Goal: Task Accomplishment & Management: Manage account settings

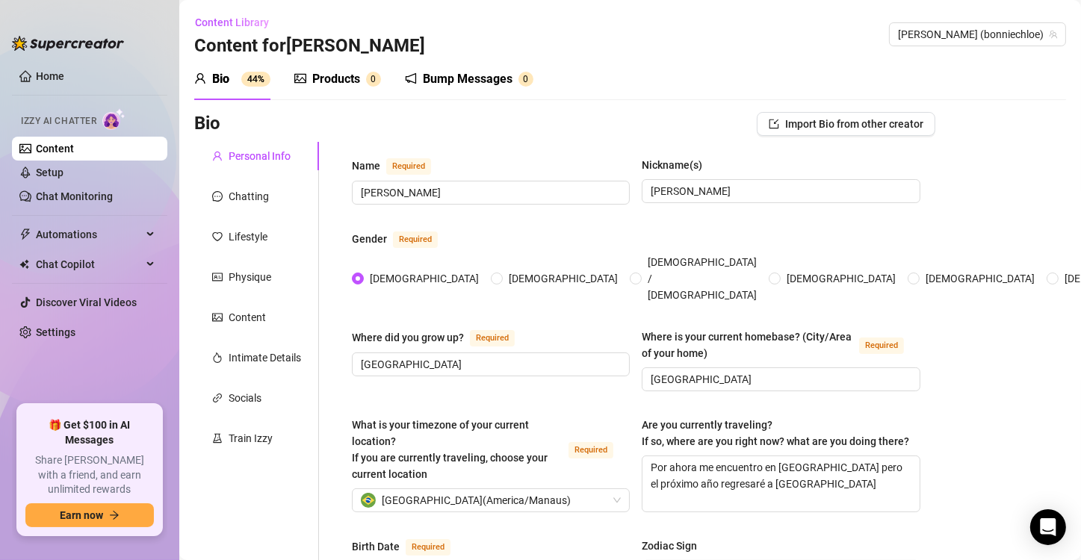
scroll to position [397, 0]
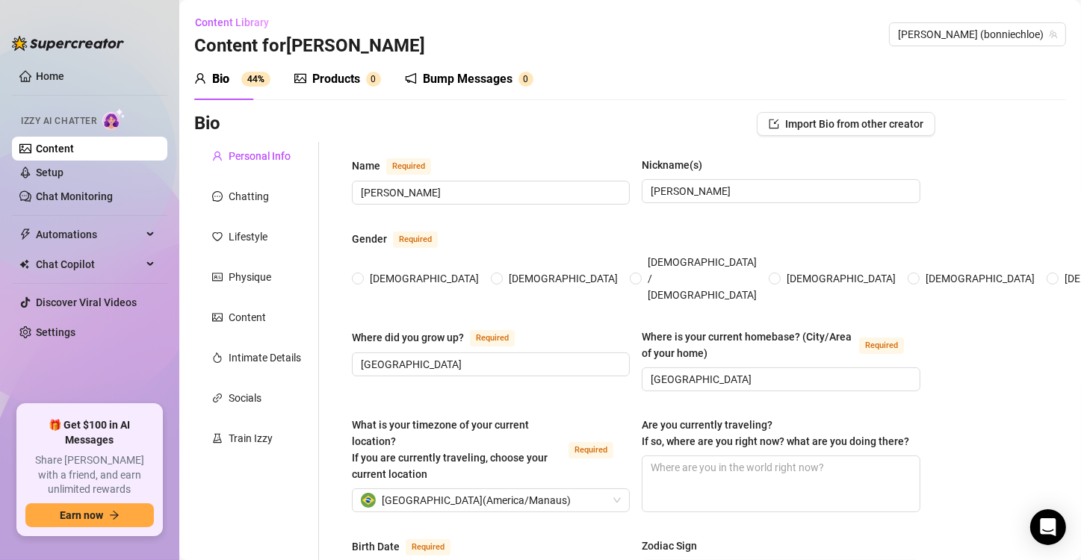
radio input "true"
type input "[DATE]"
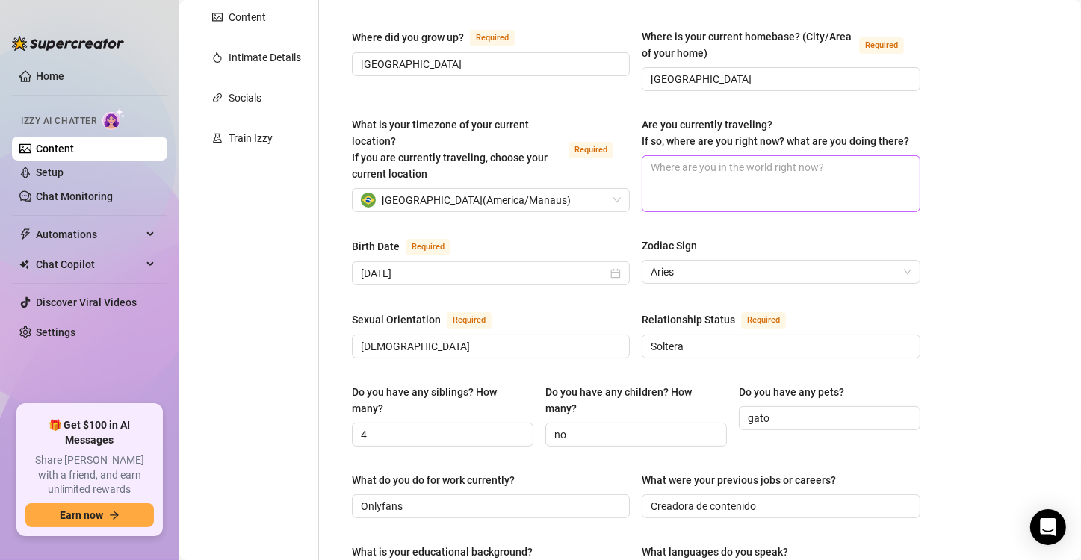
scroll to position [302, 0]
click at [739, 190] on textarea "Are you currently traveling? If so, where are you right now? what are you doing…" at bounding box center [780, 182] width 276 height 55
type textarea "A"
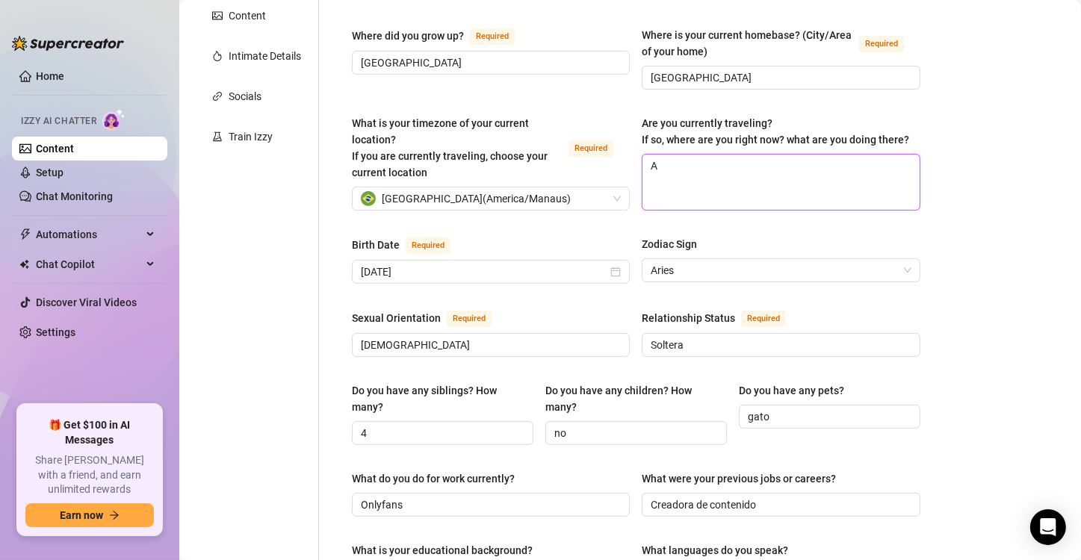
type textarea "Ah"
type textarea "Aho"
type textarea "Ahor"
type textarea "Ahori"
type textarea "Ahorit"
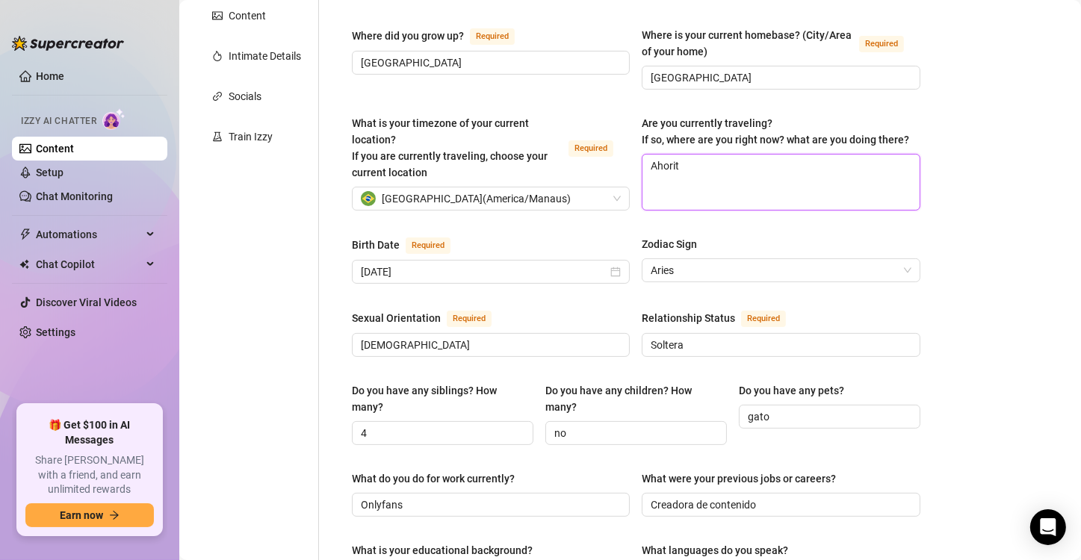
type textarea "Ahorita"
type textarea "Ahorita e"
type textarea "Ahorita es"
type textarea "Ahorita est"
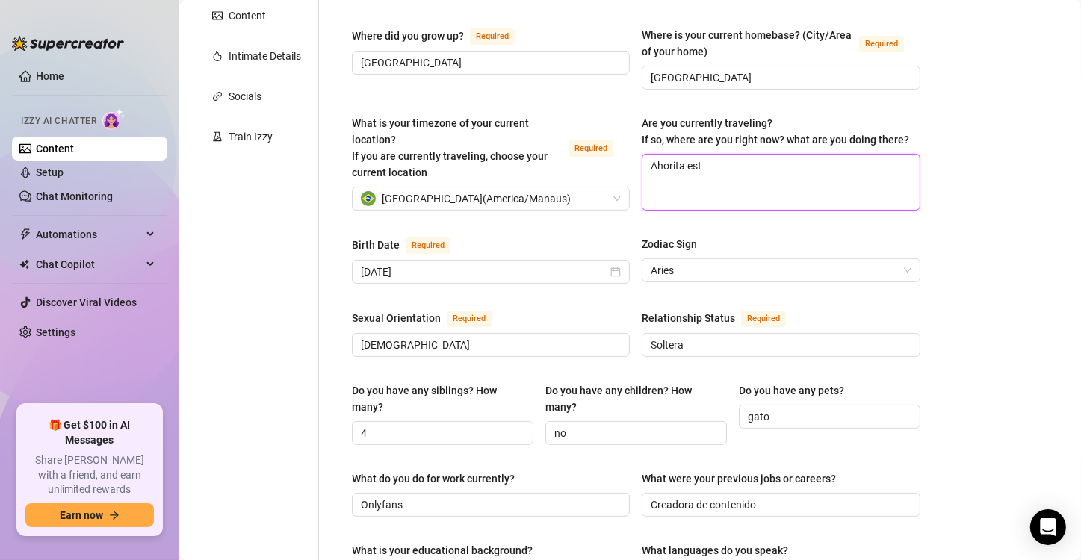
type textarea "Ahorita esto"
type textarea "Ahorita estoy"
type textarea "Ahorita estoy e"
type textarea "Ahorita estoy en"
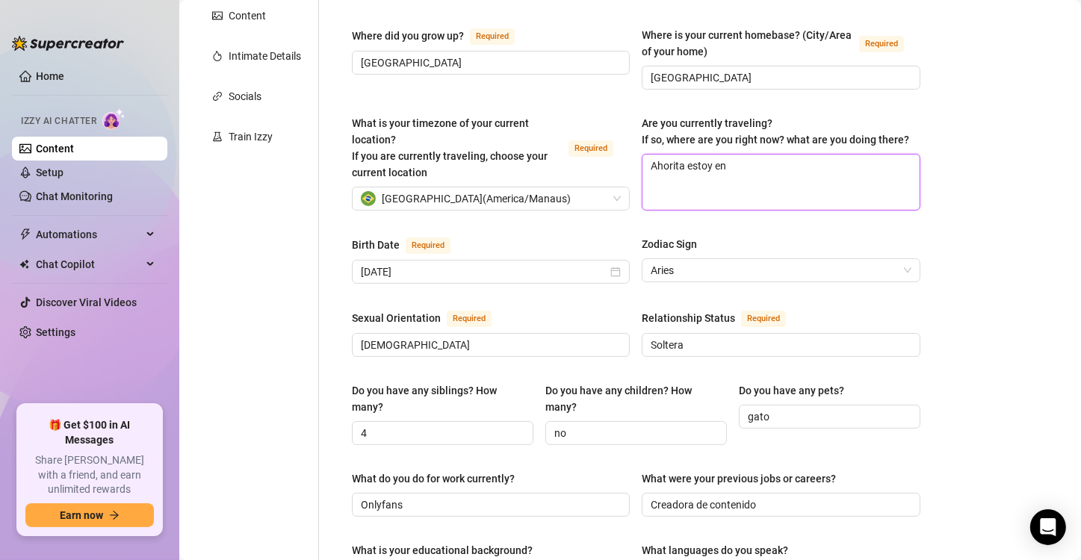
type textarea "Ahorita estoy en"
type textarea "Ahorita estoy en b"
type textarea "Ahorita estoy en br"
type textarea "Ahorita estoy en bra"
type textarea "Ahorita estoy en bras"
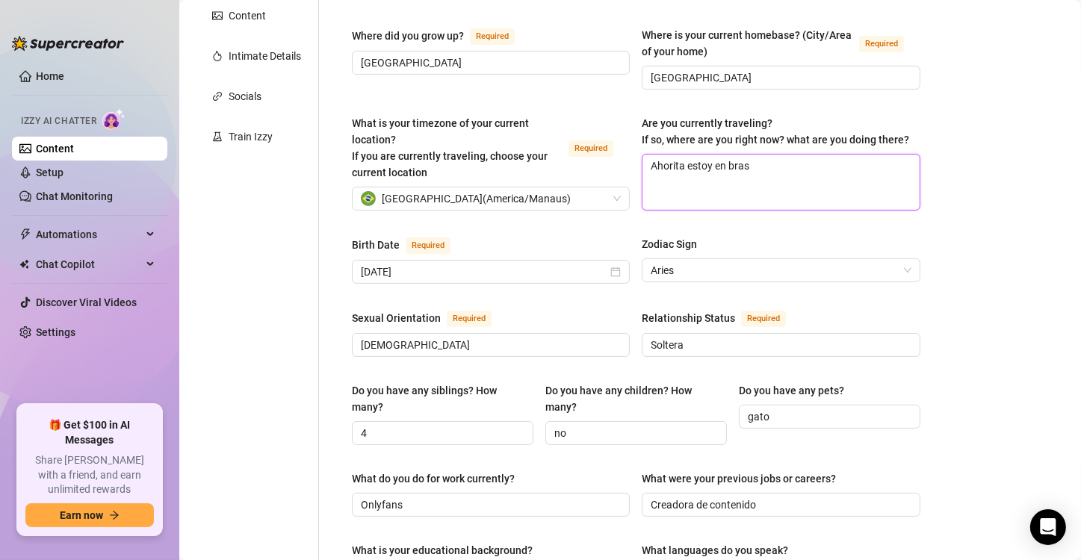
type textarea "Ahorita estoy en brasi"
type textarea "Ahorita estoy en [GEOGRAPHIC_DATA]"
type textarea "Ahorita estoy en [GEOGRAPHIC_DATA] pe"
type textarea "Ahorita estoy en [GEOGRAPHIC_DATA] per"
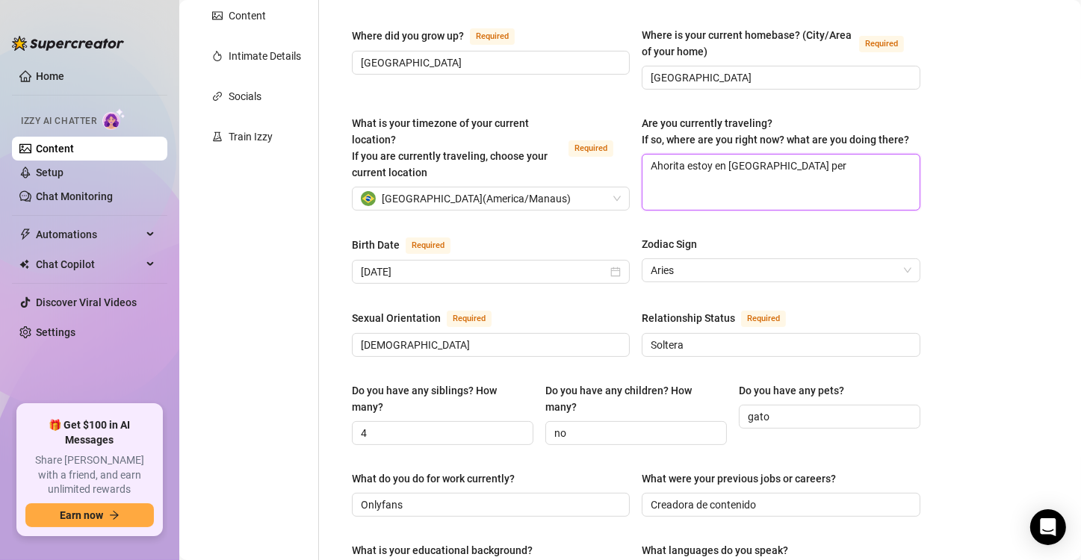
type textarea "Ahorita estoy en [GEOGRAPHIC_DATA] pero"
type textarea "Ahorita estoy en [GEOGRAPHIC_DATA] pero e"
type textarea "Ahorita estoy en [GEOGRAPHIC_DATA] pero en"
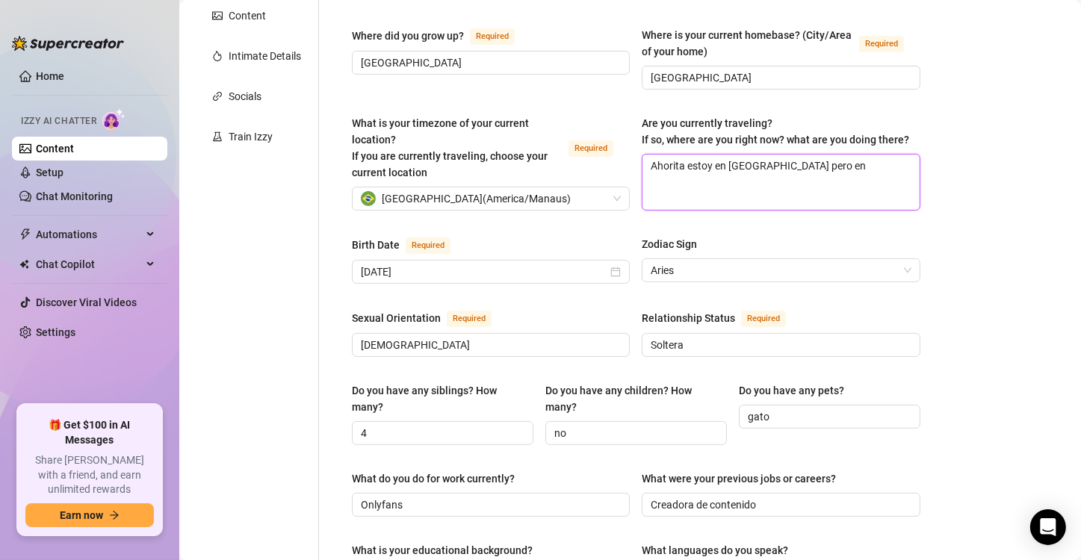
type textarea "Ahorita estoy en [GEOGRAPHIC_DATA] pero en u"
type textarea "Ahorita estoy en [GEOGRAPHIC_DATA] pero en un"
type textarea "Ahorita estoy en [GEOGRAPHIC_DATA] pero en uno"
type textarea "Ahorita estoy en [GEOGRAPHIC_DATA] pero en unos"
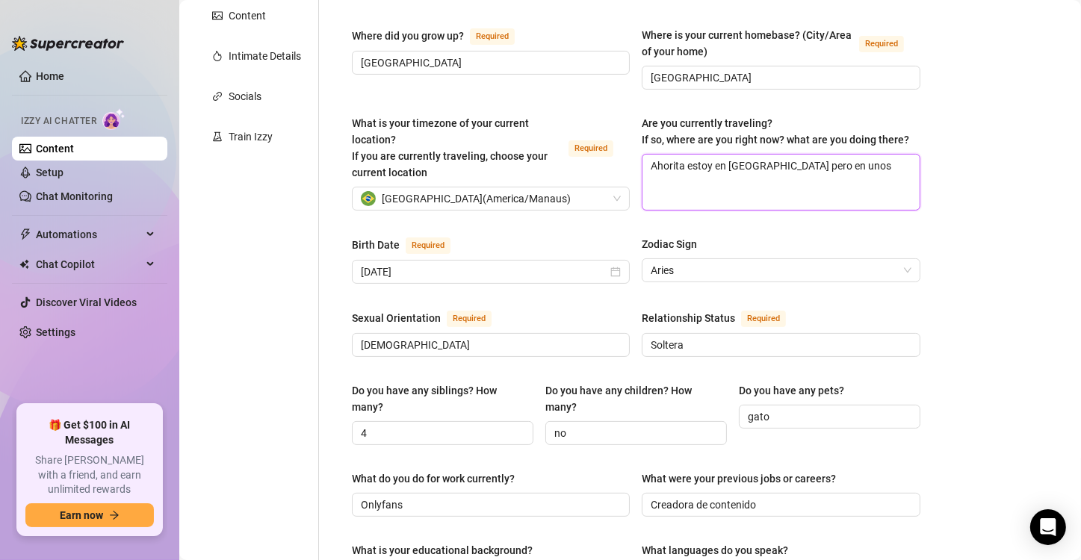
type textarea "Ahorita estoy en [GEOGRAPHIC_DATA] pero en unos m"
type textarea "Ahorita estoy en [GEOGRAPHIC_DATA] pero en unos me"
type textarea "Ahorita estoy en [GEOGRAPHIC_DATA] pero en unos mes"
type textarea "Ahorita estoy en [GEOGRAPHIC_DATA] pero en unos mesa"
type textarea "Ahorita estoy en [GEOGRAPHIC_DATA] pero en unos mes"
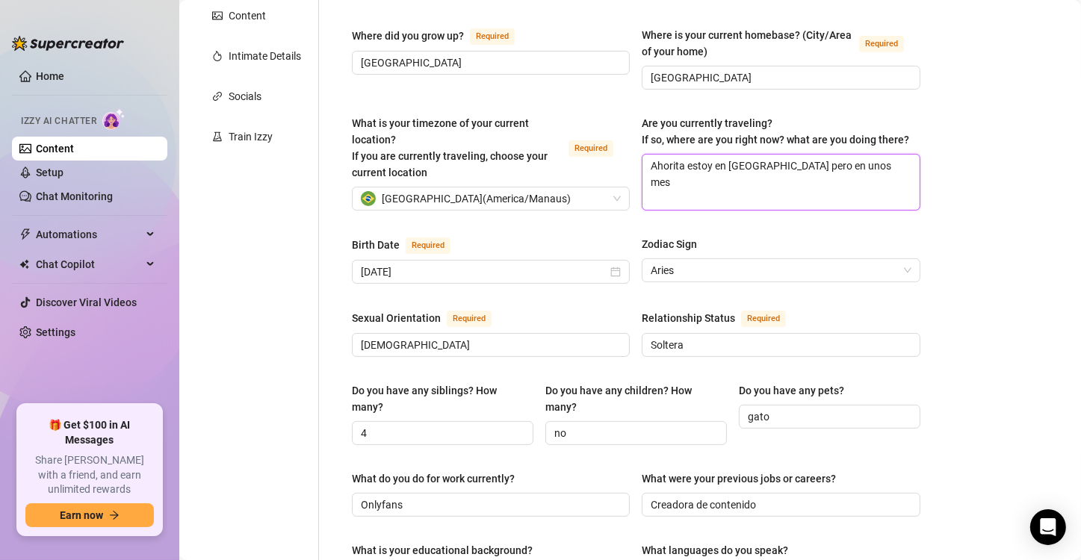
type textarea "Ahorita estoy en [GEOGRAPHIC_DATA] pero en unos mese"
type textarea "Ahorita estoy en [GEOGRAPHIC_DATA] pero en unos meses"
type textarea "Ahorita estoy en [GEOGRAPHIC_DATA] pero en unos meses m"
type textarea "Ahorita estoy en [GEOGRAPHIC_DATA] pero en unos meses má"
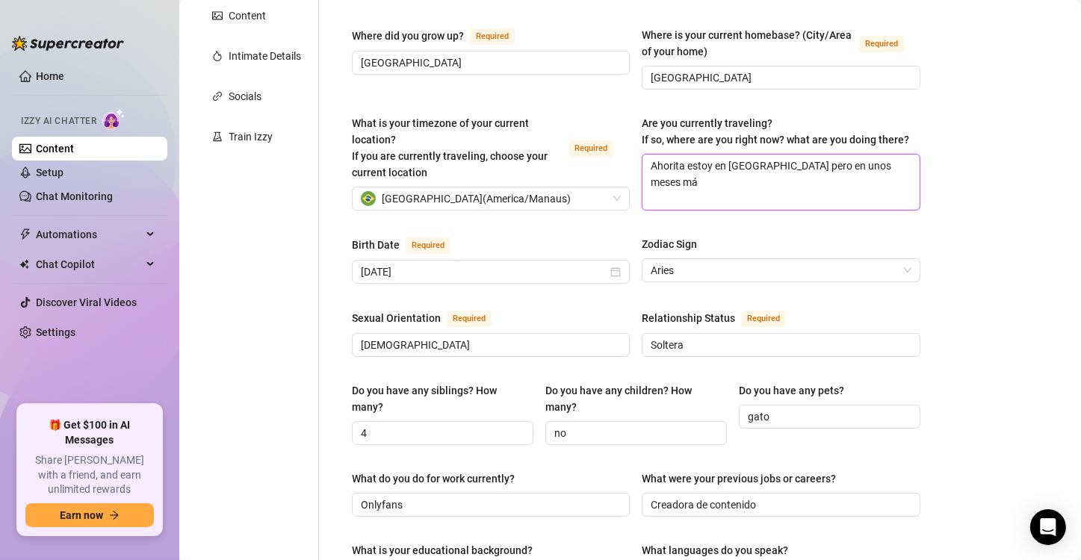
type textarea "Ahorita estoy en [GEOGRAPHIC_DATA] pero en unos meses más"
type textarea "Ahorita estoy en [GEOGRAPHIC_DATA] pero en unos meses más r"
type textarea "Ahorita estoy en [GEOGRAPHIC_DATA] pero en unos meses más re"
type textarea "Ahorita estoy en [GEOGRAPHIC_DATA] pero en unos meses más reg"
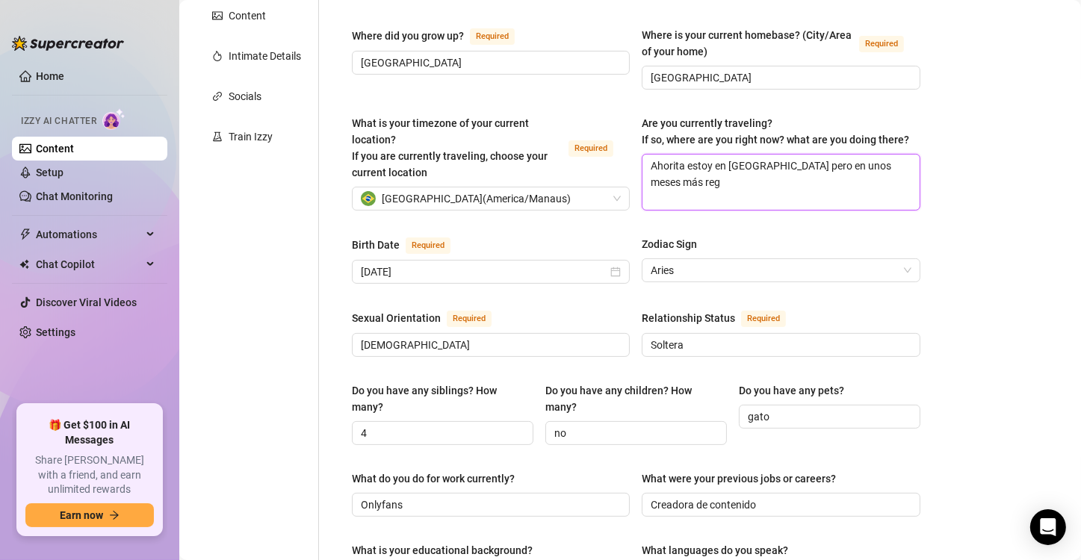
type textarea "Ahorita estoy en [GEOGRAPHIC_DATA] pero en unos meses más regr"
type textarea "Ahorita estoy en [GEOGRAPHIC_DATA] pero en unos meses más regre"
type textarea "Ahorita estoy en [GEOGRAPHIC_DATA] pero en unos meses más regres"
type textarea "Ahorita estoy en [GEOGRAPHIC_DATA] pero en unos meses más regresa"
type textarea "Ahorita estoy en [GEOGRAPHIC_DATA] pero en unos meses más regresar"
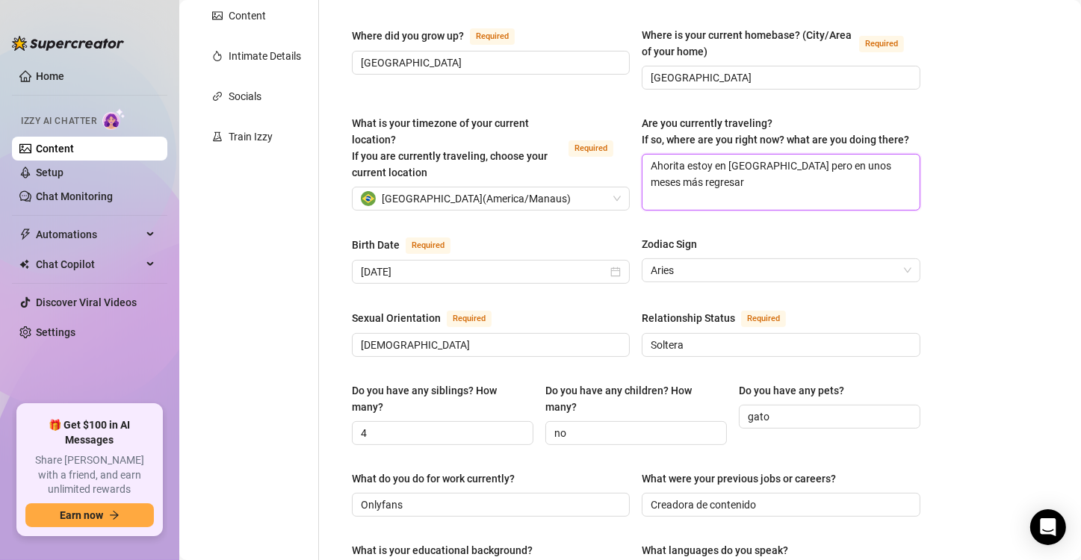
type textarea "Ahorita estoy en [GEOGRAPHIC_DATA] pero en unos meses más regresaré"
type textarea "Ahorita estoy en [GEOGRAPHIC_DATA] pero en unos meses más regresaré a"
type textarea "Ahorita estoy en [GEOGRAPHIC_DATA] pero en unos meses más regresaré a M"
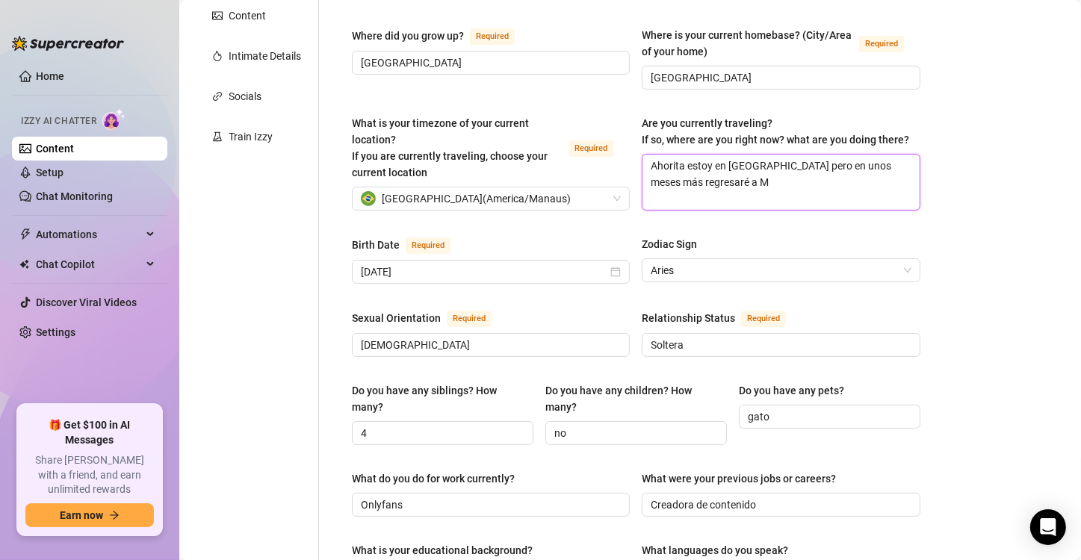
type textarea "Ahorita estoy en [GEOGRAPHIC_DATA] pero en unos meses más regresaré a [GEOGRAPH…"
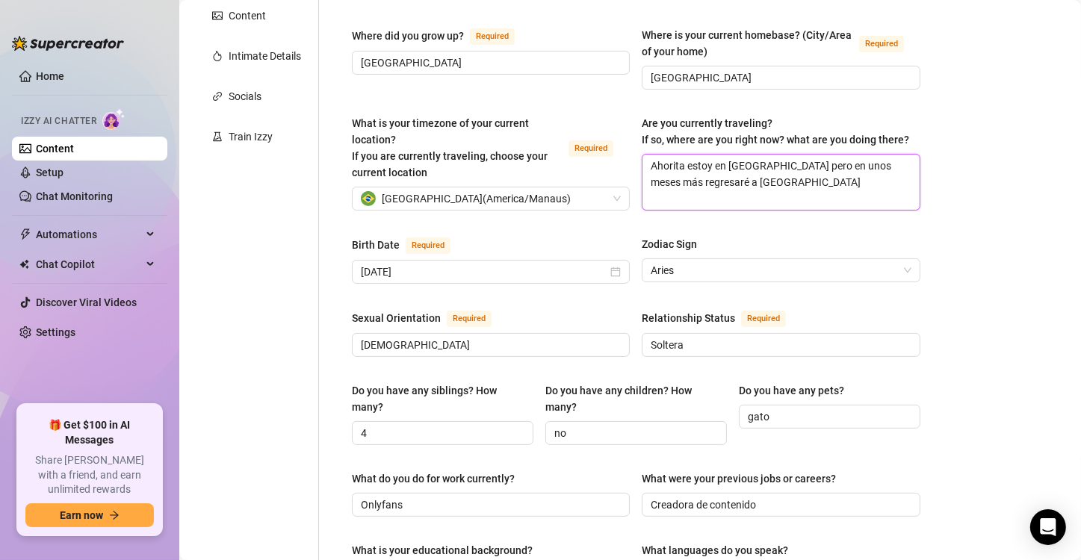
click at [729, 155] on textarea "Ahorita estoy en [GEOGRAPHIC_DATA] pero en unos meses más regresaré a [GEOGRAPH…" at bounding box center [780, 182] width 276 height 55
type textarea "Ahorita estoy en rasil pero en unos meses más regresaré a [GEOGRAPHIC_DATA]"
type textarea "Ahorita estoy en [GEOGRAPHIC_DATA] pero en unos meses más regresaré a [GEOGRAPH…"
click at [829, 208] on div "What is your timezone of your current location? If you are currently traveling,…" at bounding box center [636, 169] width 568 height 109
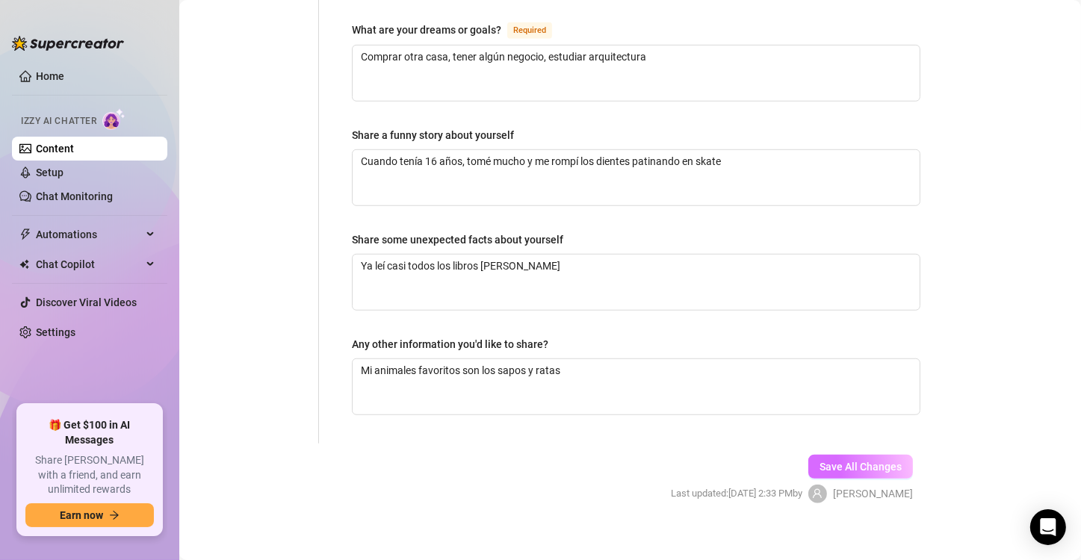
click at [871, 461] on span "Save All Changes" at bounding box center [860, 467] width 82 height 12
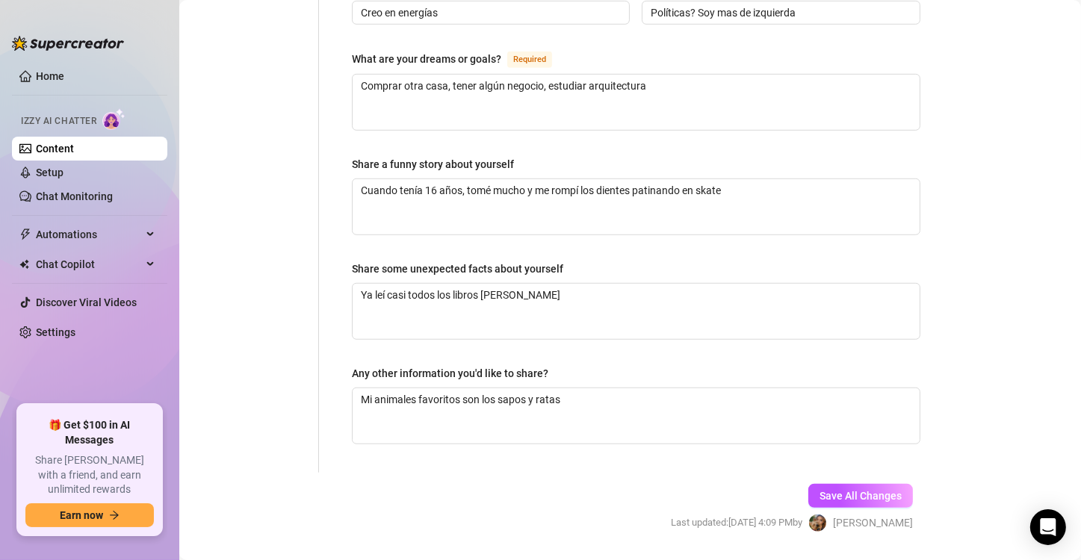
scroll to position [936, 0]
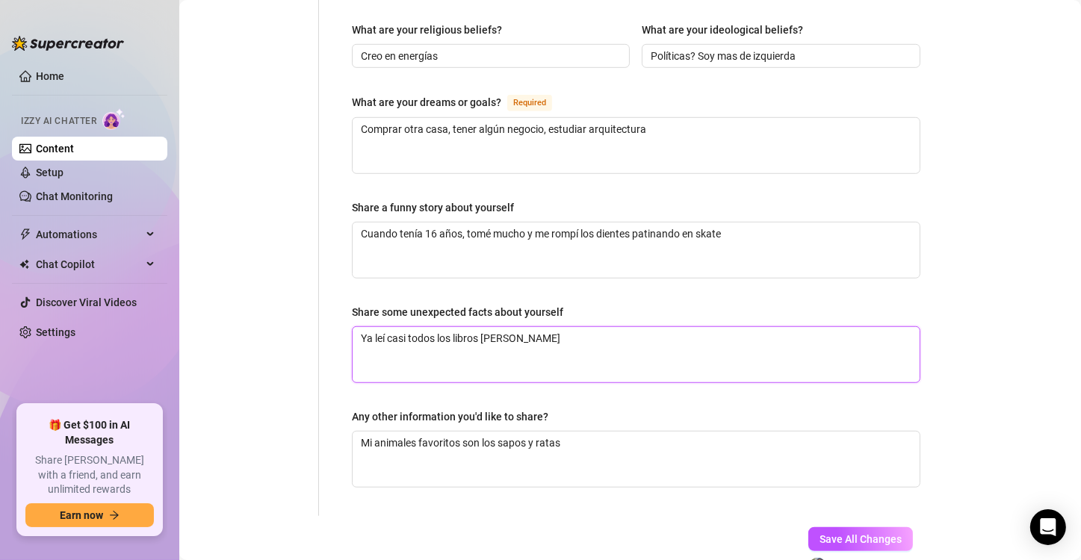
click at [794, 341] on textarea "Ya leí casi todos los libros [PERSON_NAME]" at bounding box center [636, 354] width 567 height 55
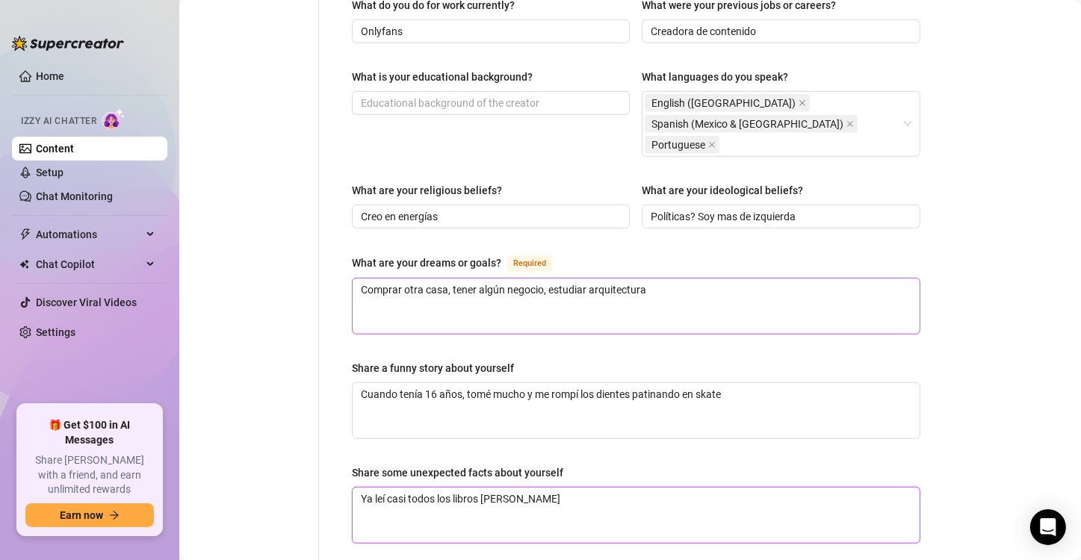
scroll to position [700, 0]
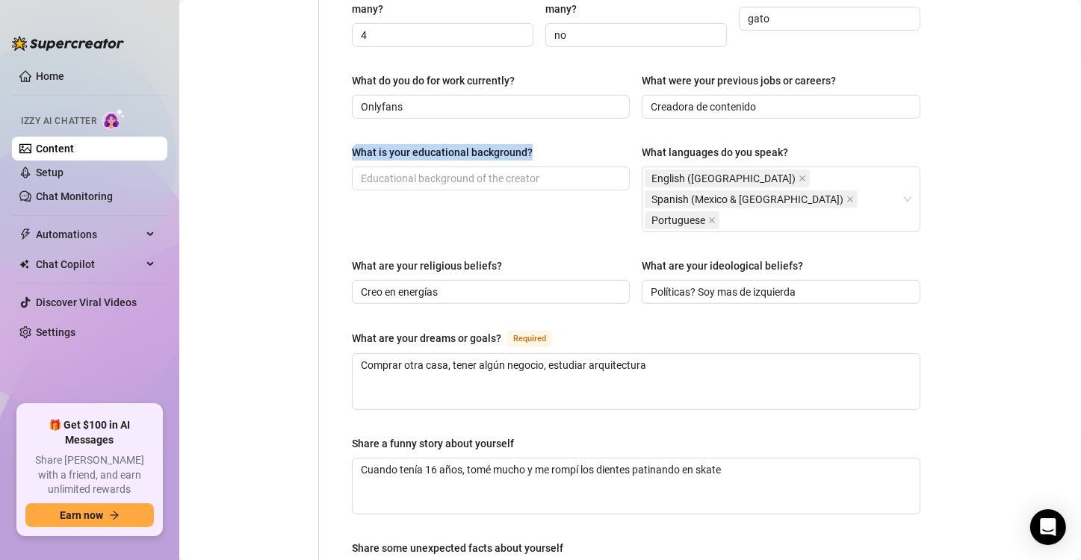
drag, startPoint x: 550, startPoint y: 133, endPoint x: 354, endPoint y: 134, distance: 196.4
click at [354, 144] on div "What is your educational background?" at bounding box center [491, 155] width 278 height 22
copy div "What is your educational background?"
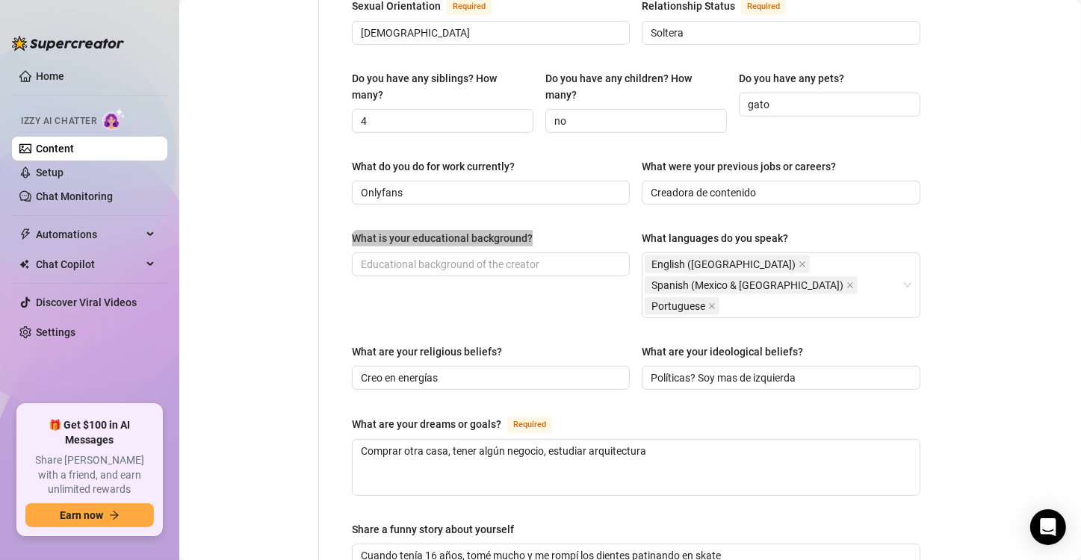
scroll to position [611, 0]
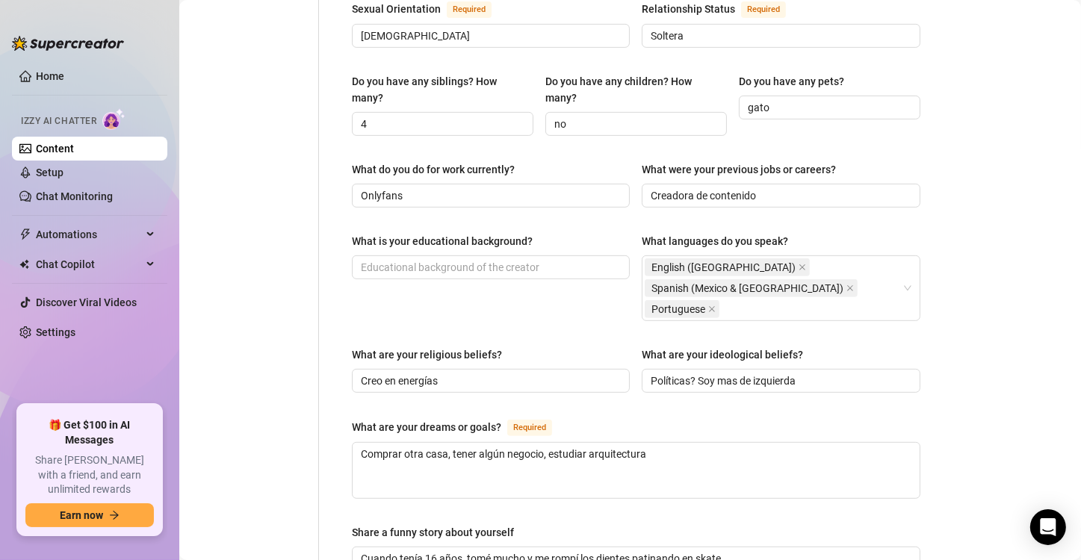
click at [567, 294] on div "What is your educational background?" at bounding box center [491, 277] width 278 height 88
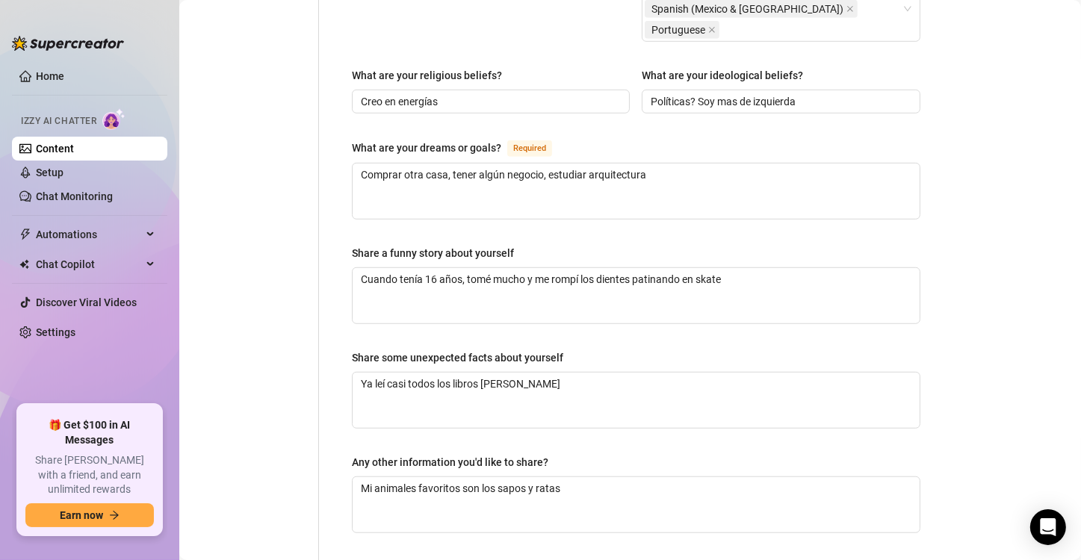
scroll to position [1008, 0]
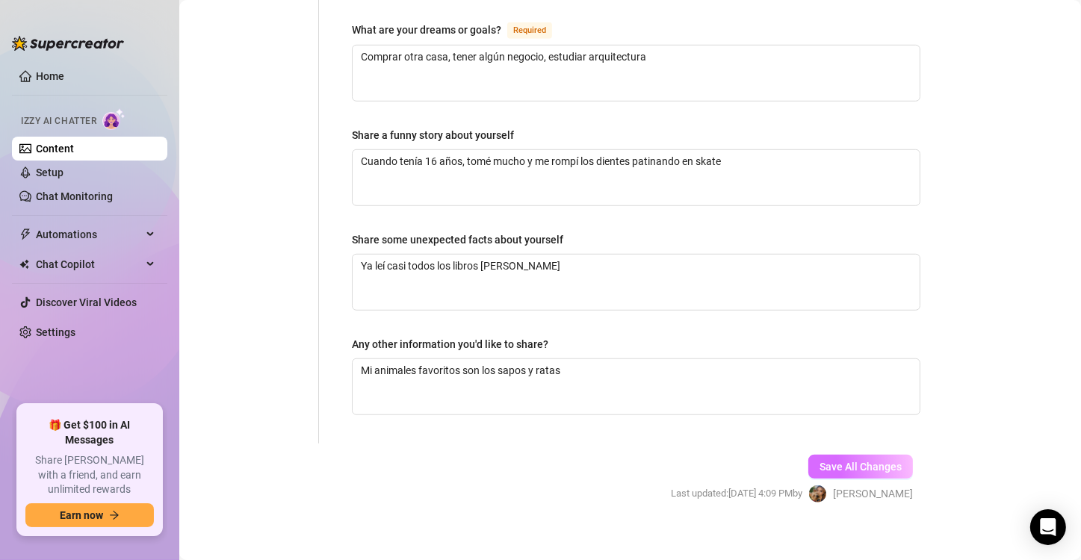
click at [845, 461] on span "Save All Changes" at bounding box center [860, 467] width 82 height 12
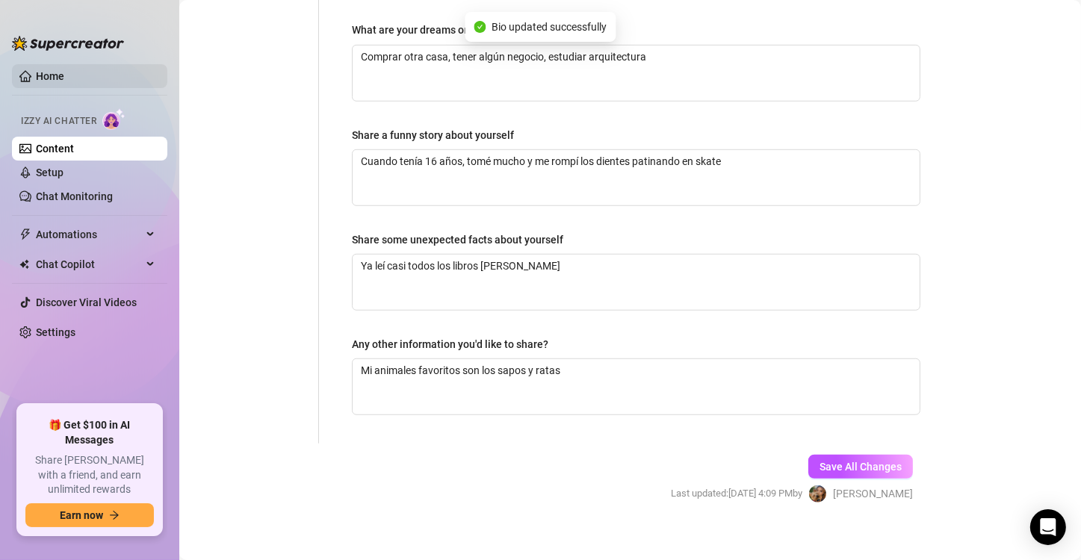
click at [52, 78] on link "Home" at bounding box center [50, 76] width 28 height 12
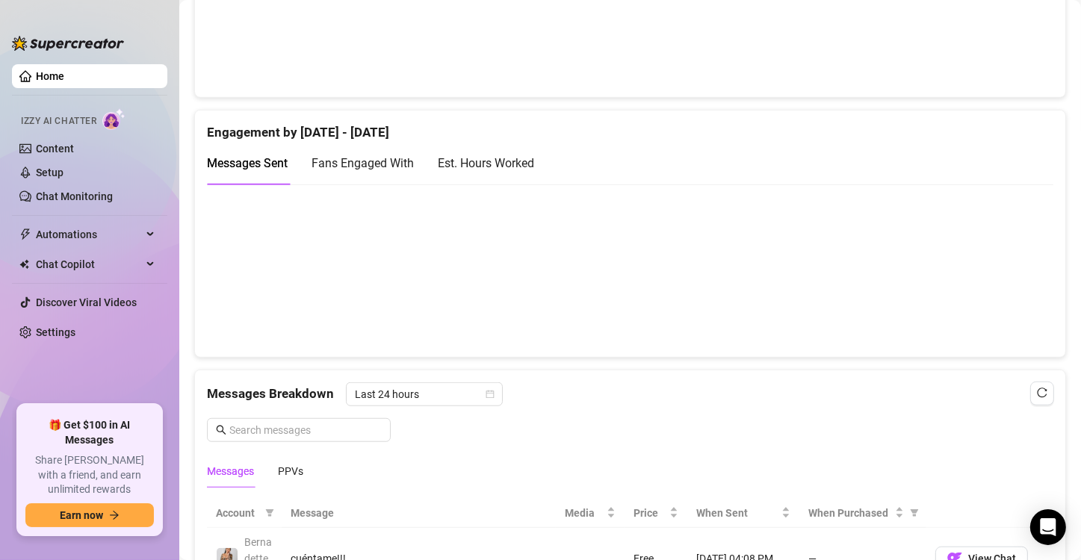
click at [526, 170] on div "Est. Hours Worked" at bounding box center [486, 163] width 96 height 19
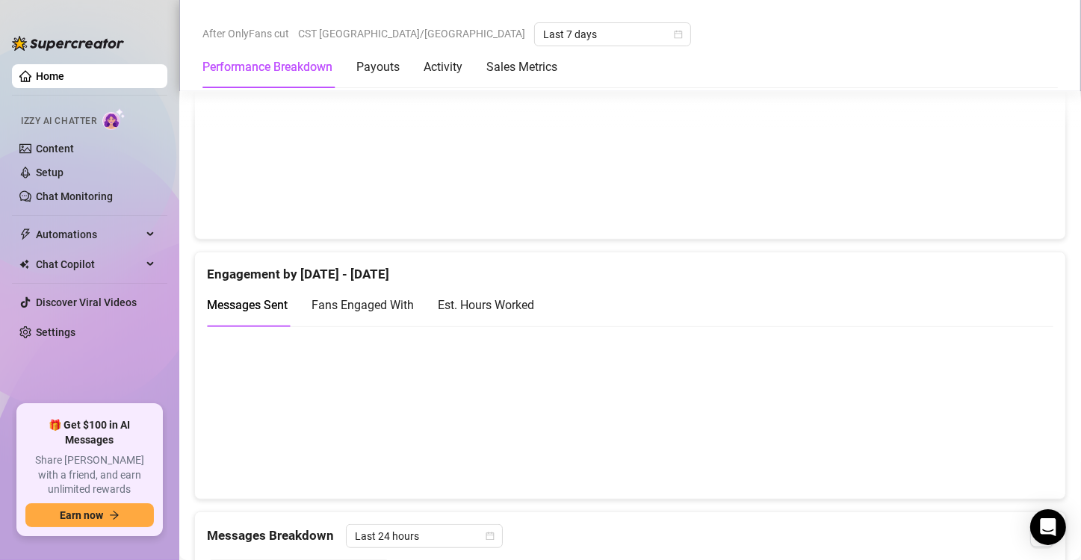
scroll to position [866, 0]
click at [524, 305] on div "Est. Hours Worked" at bounding box center [486, 305] width 96 height 19
